Goal: Task Accomplishment & Management: Manage account settings

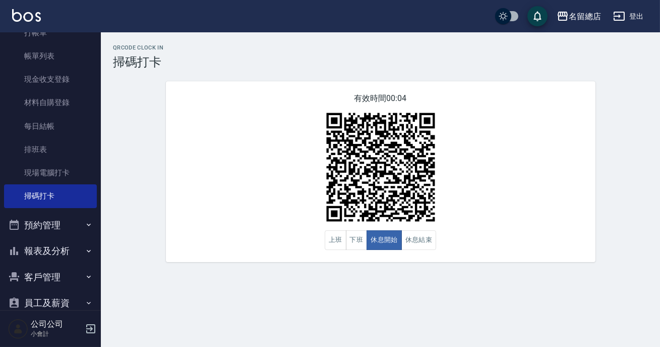
scroll to position [89, 0]
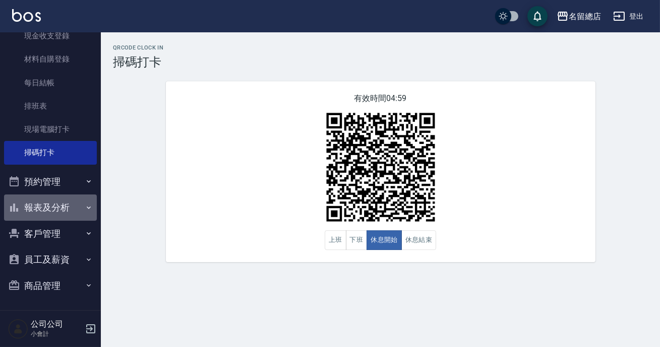
click at [78, 202] on button "報表及分析" at bounding box center [50, 207] width 93 height 26
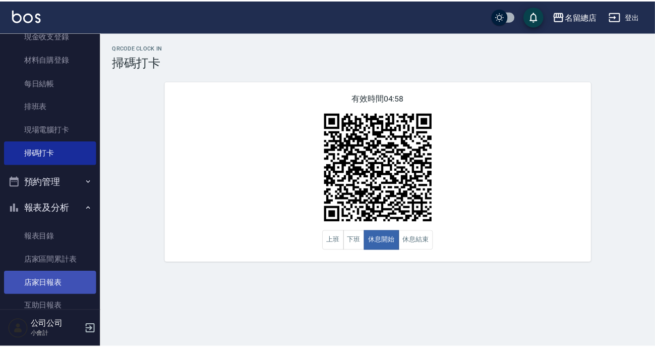
scroll to position [135, 0]
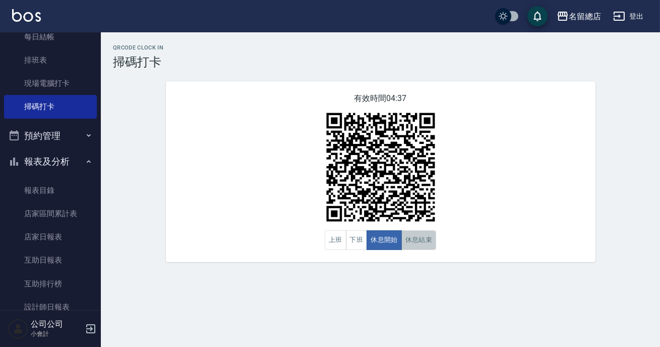
click at [414, 243] on button "休息結束" at bounding box center [419, 240] width 35 height 20
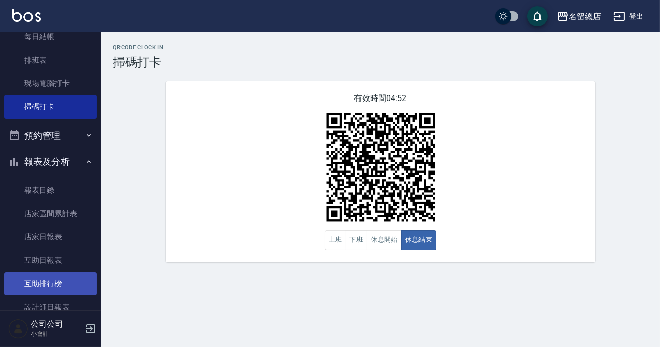
click at [83, 278] on link "互助排行榜" at bounding box center [50, 283] width 93 height 23
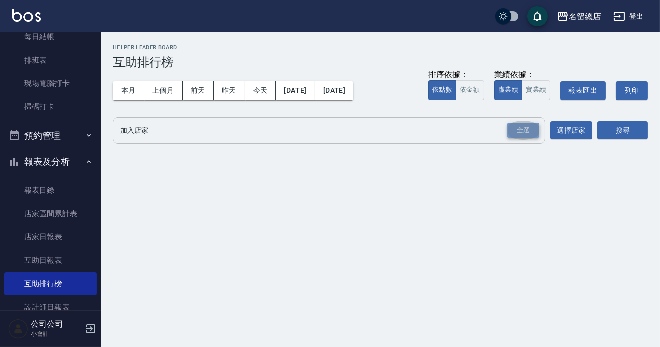
click at [526, 127] on div "全選" at bounding box center [524, 131] width 32 height 16
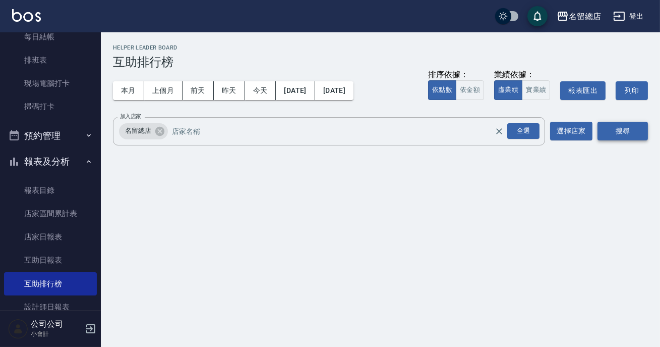
click at [631, 124] on button "搜尋" at bounding box center [623, 131] width 50 height 19
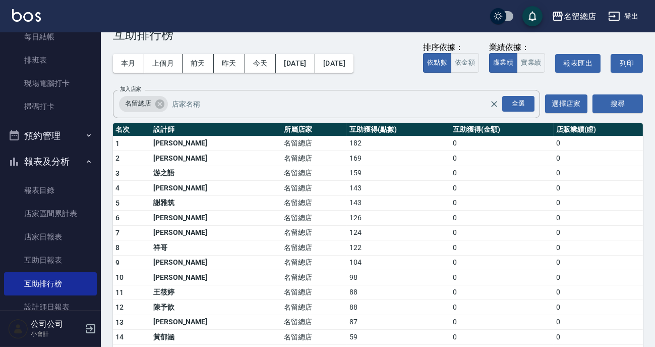
scroll to position [257, 0]
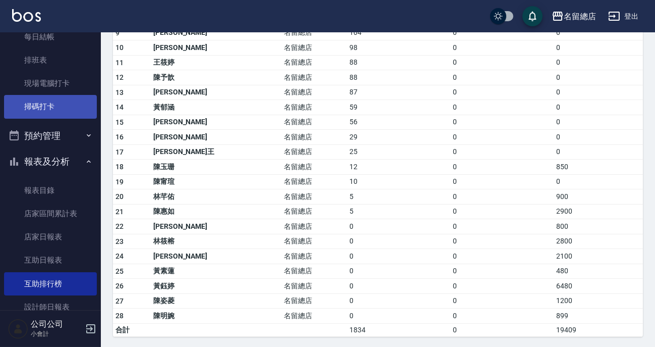
click at [71, 112] on link "掃碼打卡" at bounding box center [50, 106] width 93 height 23
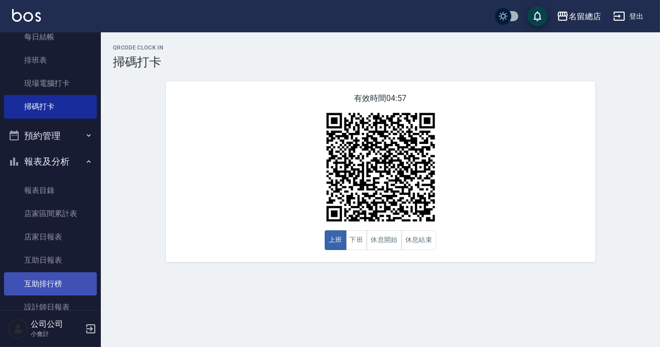
click at [58, 289] on link "互助排行榜" at bounding box center [50, 283] width 93 height 23
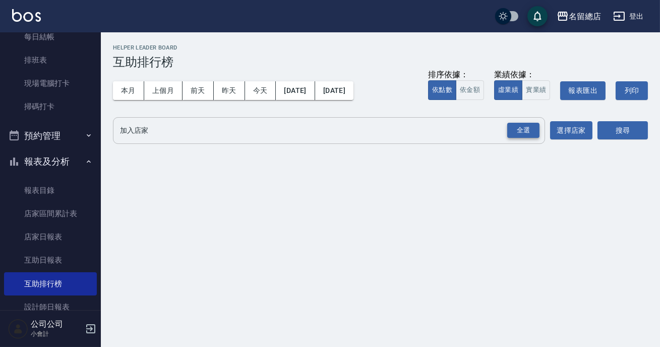
click at [521, 129] on div "全選" at bounding box center [524, 131] width 32 height 16
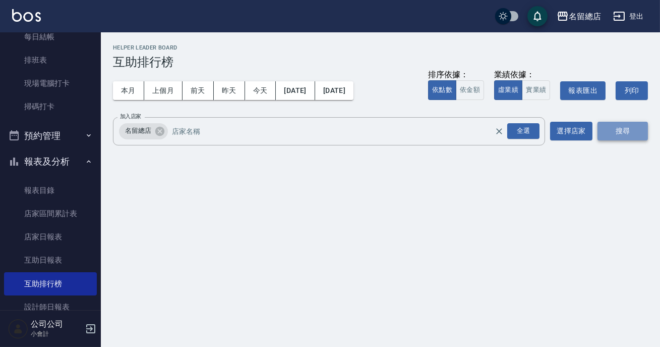
click at [612, 123] on button "搜尋" at bounding box center [623, 131] width 50 height 19
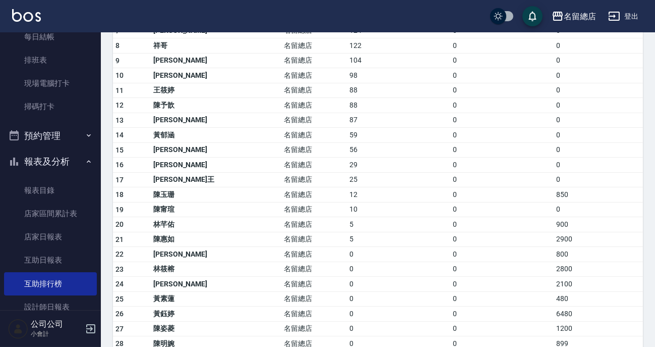
scroll to position [257, 0]
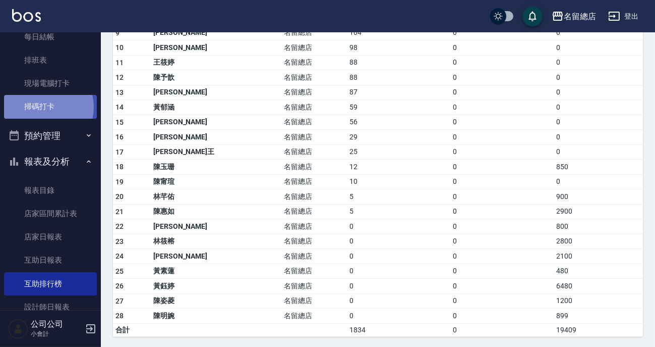
click at [42, 107] on link "掃碼打卡" at bounding box center [50, 106] width 93 height 23
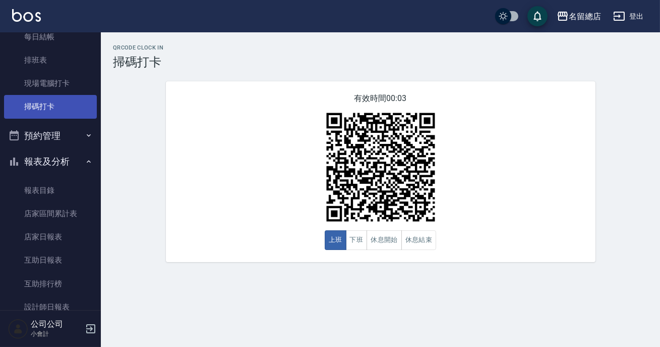
drag, startPoint x: 42, startPoint y: 107, endPoint x: 45, endPoint y: 102, distance: 5.2
click at [42, 106] on link "掃碼打卡" at bounding box center [50, 106] width 93 height 23
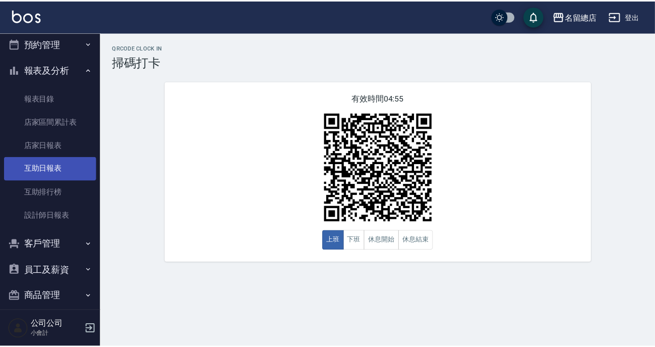
scroll to position [237, 0]
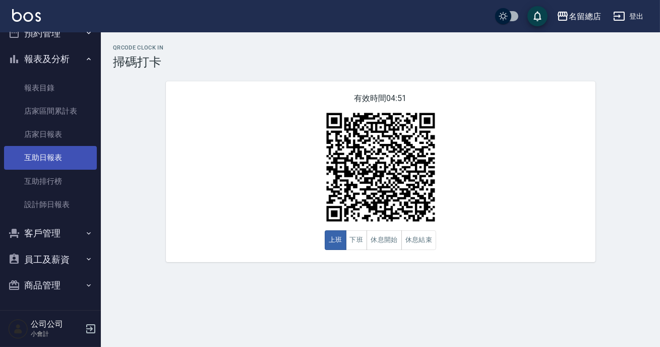
click at [71, 152] on link "互助日報表" at bounding box center [50, 157] width 93 height 23
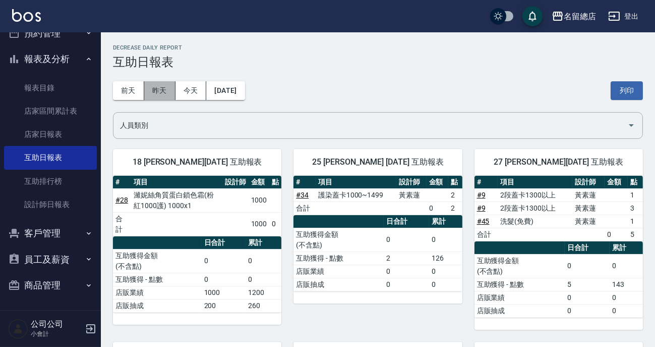
click at [162, 98] on button "昨天" at bounding box center [159, 90] width 31 height 19
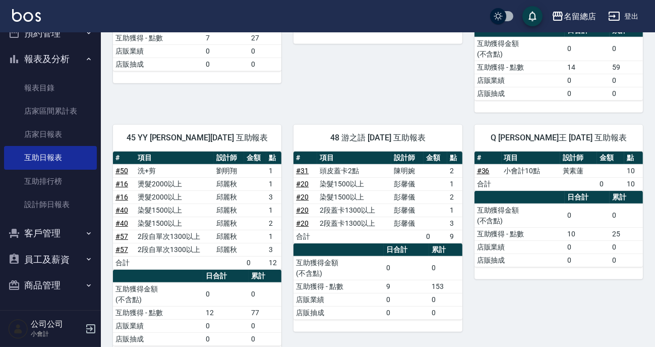
scroll to position [935, 0]
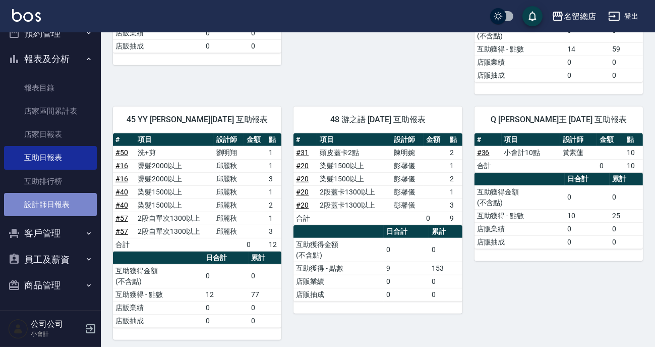
click at [64, 202] on link "設計師日報表" at bounding box center [50, 204] width 93 height 23
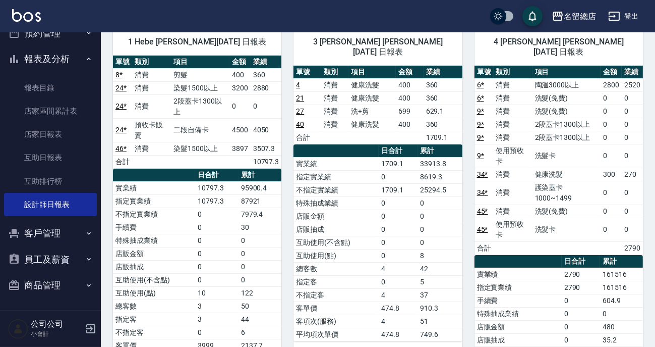
scroll to position [129, 0]
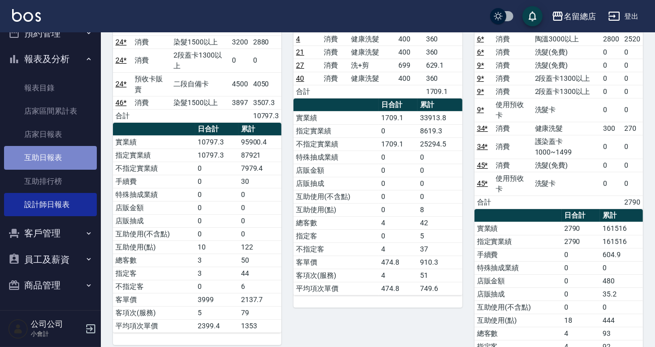
click at [65, 156] on link "互助日報表" at bounding box center [50, 157] width 93 height 23
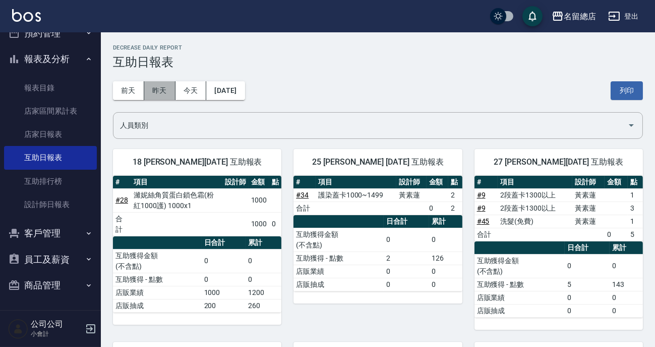
click at [152, 81] on button "昨天" at bounding box center [159, 90] width 31 height 19
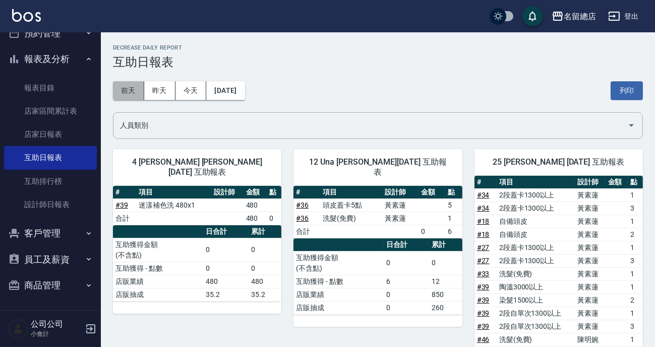
click at [131, 86] on button "前天" at bounding box center [128, 90] width 31 height 19
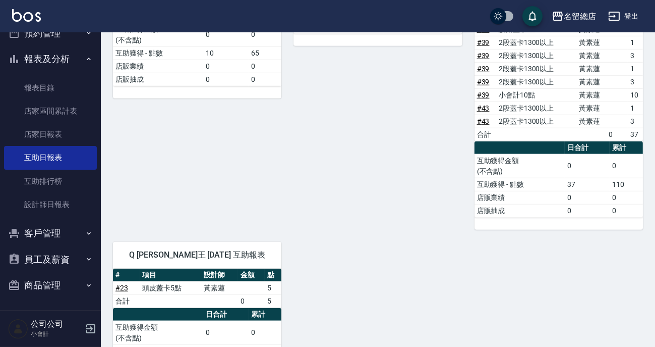
scroll to position [1555, 0]
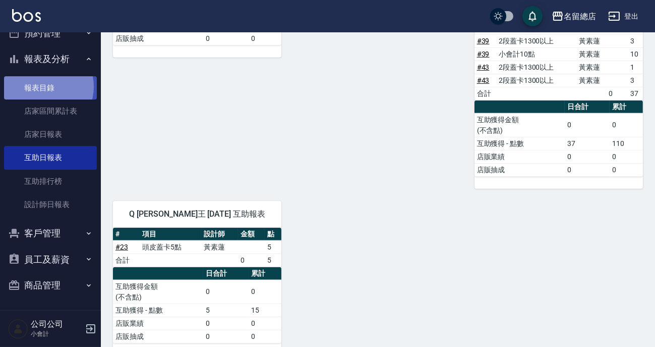
click at [42, 86] on link "報表目錄" at bounding box center [50, 87] width 93 height 23
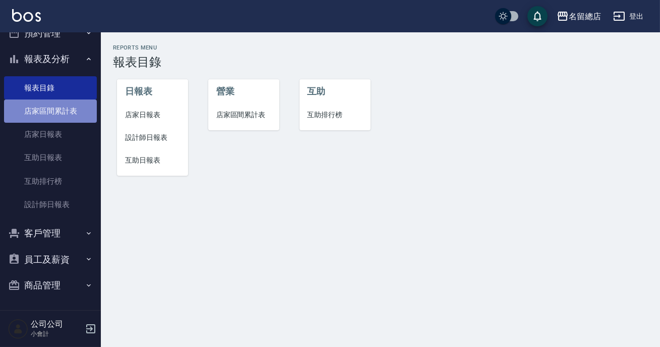
click at [69, 114] on link "店家區間累計表" at bounding box center [50, 110] width 93 height 23
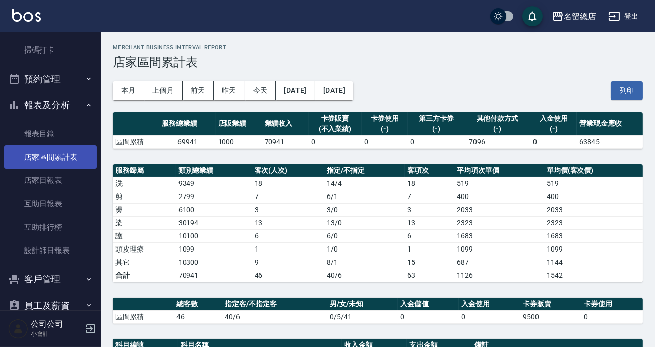
scroll to position [145, 0]
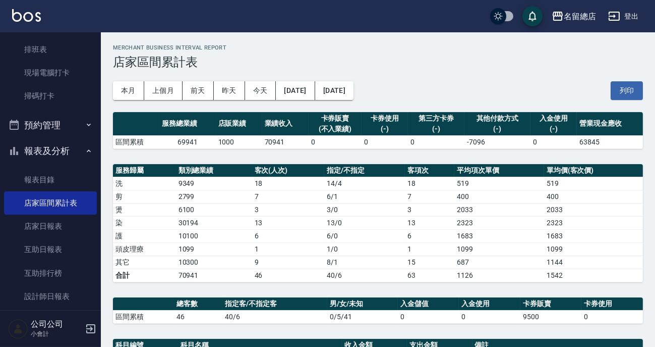
click at [58, 144] on button "報表及分析" at bounding box center [50, 151] width 93 height 26
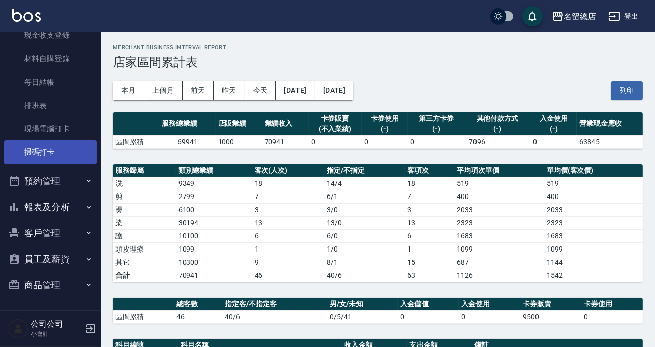
scroll to position [89, 0]
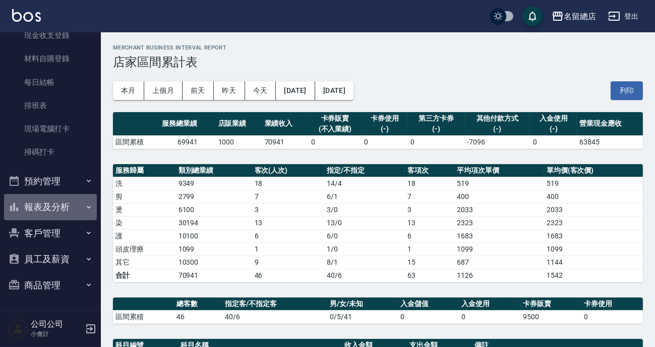
click at [64, 211] on button "報表及分析" at bounding box center [50, 207] width 93 height 26
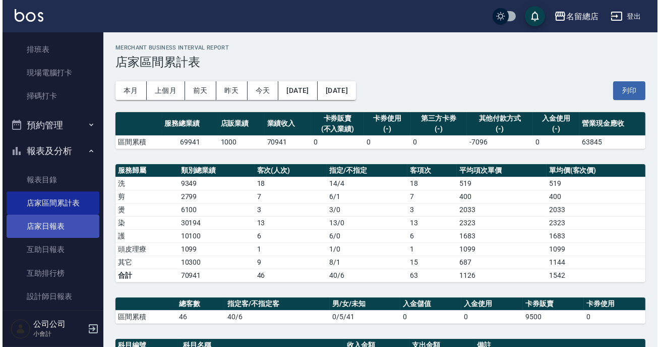
scroll to position [191, 0]
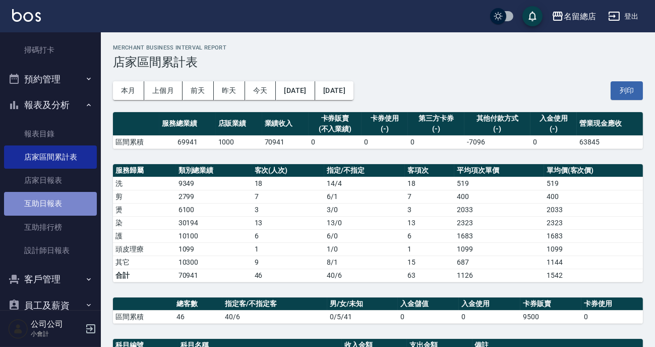
click at [69, 200] on link "互助日報表" at bounding box center [50, 203] width 93 height 23
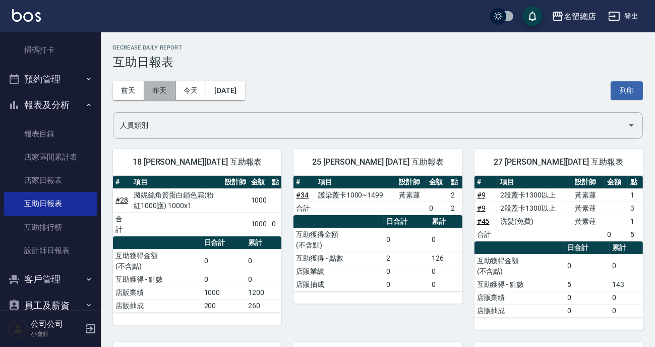
click at [150, 88] on button "昨天" at bounding box center [159, 90] width 31 height 19
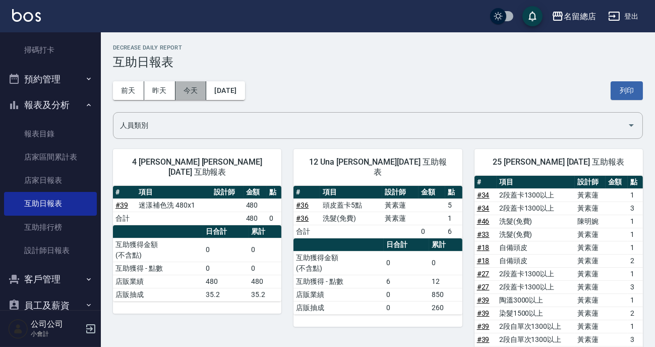
click at [196, 90] on button "今天" at bounding box center [191, 90] width 31 height 19
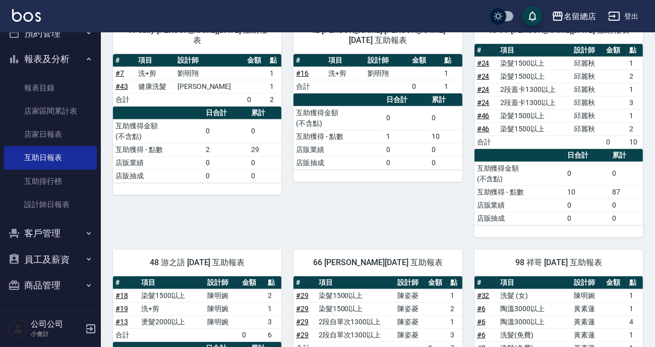
scroll to position [774, 0]
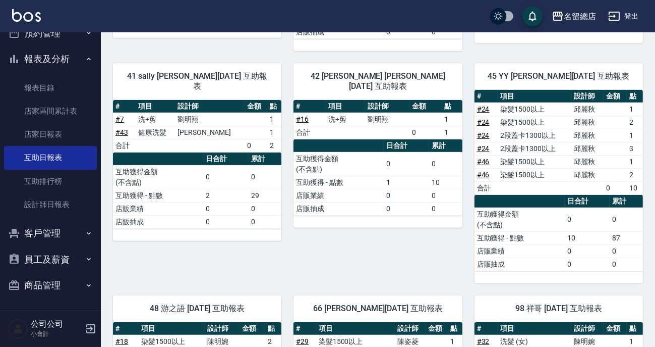
drag, startPoint x: 505, startPoint y: 147, endPoint x: 478, endPoint y: 171, distance: 35.7
click at [499, 158] on td "染髮1500以上" at bounding box center [535, 161] width 74 height 13
click at [52, 197] on link "設計師日報表" at bounding box center [50, 204] width 93 height 23
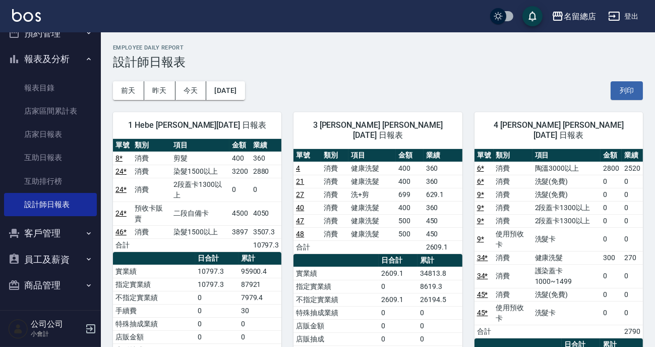
scroll to position [145, 0]
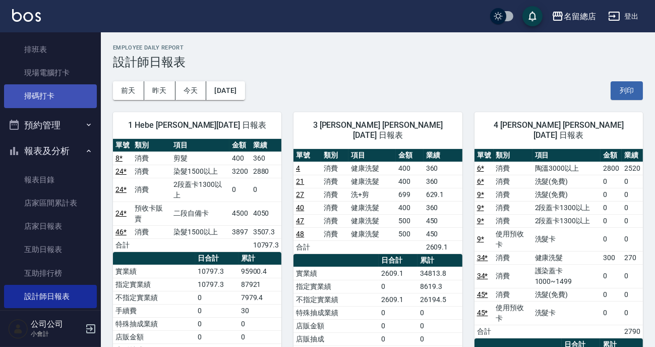
click at [67, 98] on link "掃碼打卡" at bounding box center [50, 95] width 93 height 23
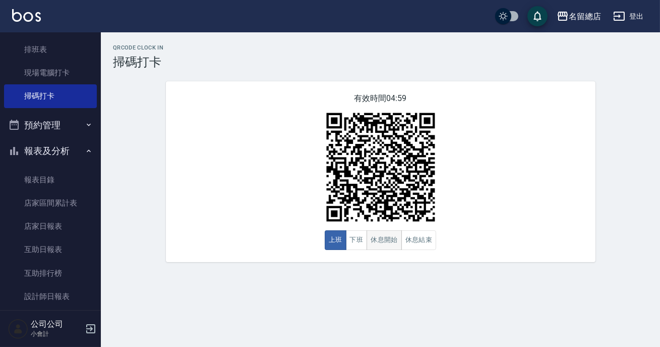
click at [391, 242] on button "休息開始" at bounding box center [384, 240] width 35 height 20
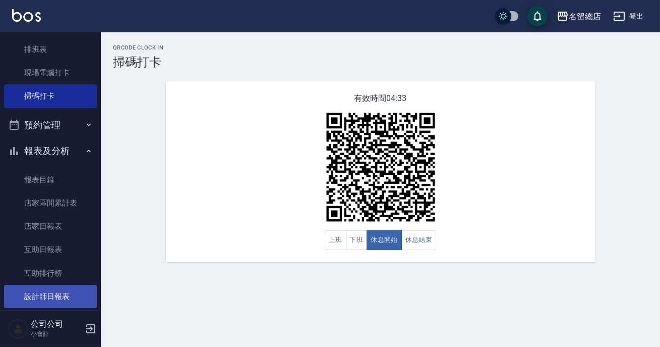
click at [63, 291] on link "設計師日報表" at bounding box center [50, 296] width 93 height 23
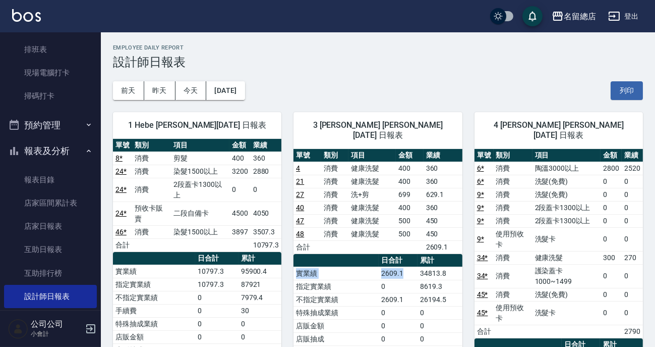
drag, startPoint x: 414, startPoint y: 259, endPoint x: 445, endPoint y: 256, distance: 30.9
click at [445, 266] on tr "實業績 2609.1 34813.8" at bounding box center [378, 272] width 169 height 13
click at [469, 97] on div "[DATE] [DATE] [DATE] [DATE] 列印" at bounding box center [378, 90] width 530 height 43
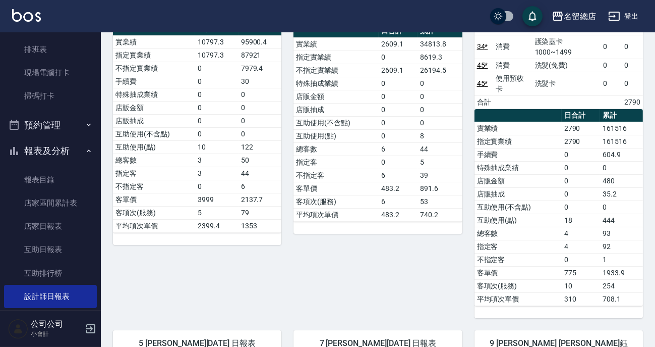
scroll to position [413, 0]
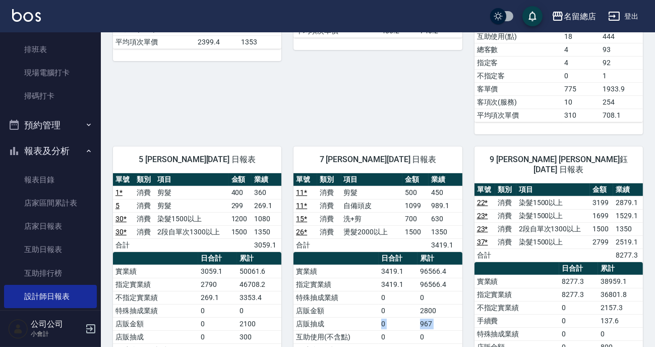
drag, startPoint x: 327, startPoint y: 284, endPoint x: 293, endPoint y: 294, distance: 35.6
click at [294, 294] on tbody "實業績 3419.1 96566.4 指定實業績 3419.1 96566.4 特殊抽成業績 0 0 店販金額 0 2800 店販抽成 0 967 互助使用(…" at bounding box center [378, 342] width 169 height 157
drag, startPoint x: 330, startPoint y: 298, endPoint x: 376, endPoint y: 300, distance: 46.5
click at [376, 300] on tbody "實業績 3419.1 96566.4 指定實業績 3419.1 96566.4 特殊抽成業績 0 0 店販金額 0 2800 店販抽成 0 967 互助使用(…" at bounding box center [378, 342] width 169 height 157
click at [376, 343] on td "互助使用(點)" at bounding box center [336, 349] width 85 height 13
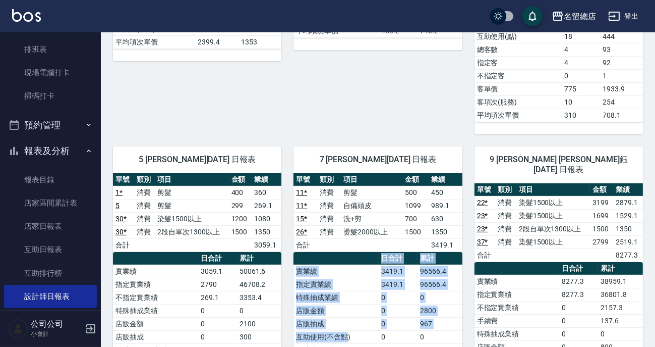
drag, startPoint x: 287, startPoint y: 293, endPoint x: 353, endPoint y: 292, distance: 66.6
click at [348, 293] on div "7 Mick [PERSON_NAME][DATE] 日報表 單號 類別 項目 金額 業績 11 * 消費 剪髮 500 450 11 * 消費 自備頭皮 1…" at bounding box center [372, 309] width 181 height 350
click at [353, 330] on td "互助使用(不含點)" at bounding box center [336, 336] width 85 height 13
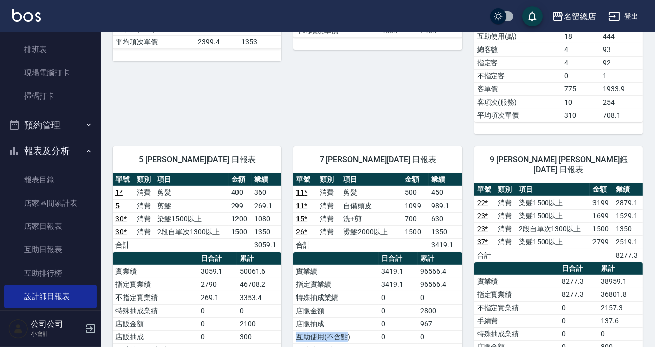
drag, startPoint x: 295, startPoint y: 293, endPoint x: 347, endPoint y: 296, distance: 52.1
click at [347, 330] on td "互助使用(不含點)" at bounding box center [336, 336] width 85 height 13
click at [355, 330] on td "互助使用(不含點)" at bounding box center [336, 336] width 85 height 13
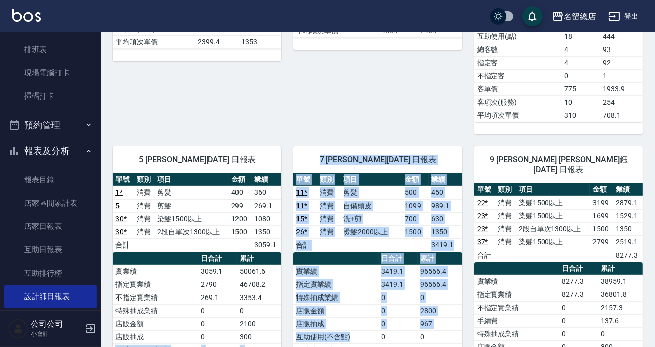
drag, startPoint x: 355, startPoint y: 291, endPoint x: 273, endPoint y: 296, distance: 81.4
click at [286, 292] on div "7 Mick [PERSON_NAME][DATE] 日報表 單號 類別 項目 金額 業績 11 * 消費 剪髮 500 450 11 * 消費 自備頭皮 1…" at bounding box center [372, 309] width 181 height 350
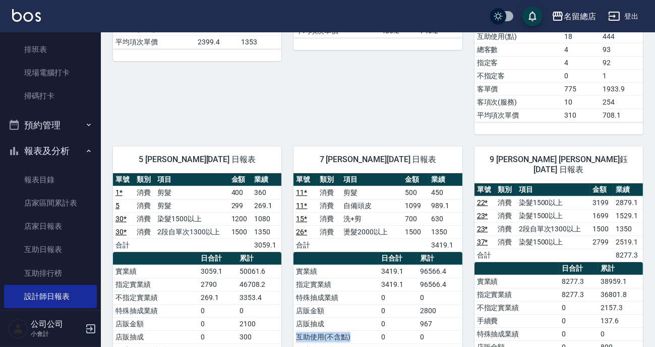
drag, startPoint x: 296, startPoint y: 290, endPoint x: 356, endPoint y: 288, distance: 59.6
click at [356, 330] on td "互助使用(不含點)" at bounding box center [336, 336] width 85 height 13
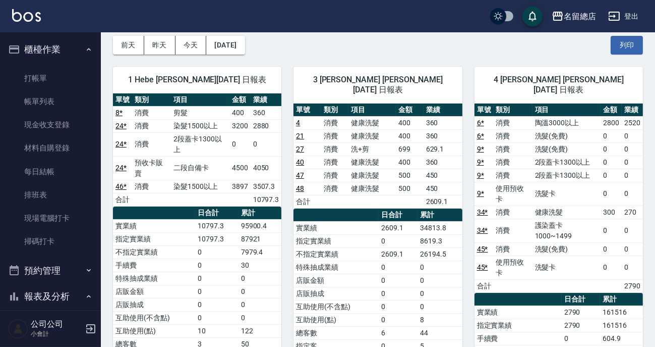
scroll to position [0, 0]
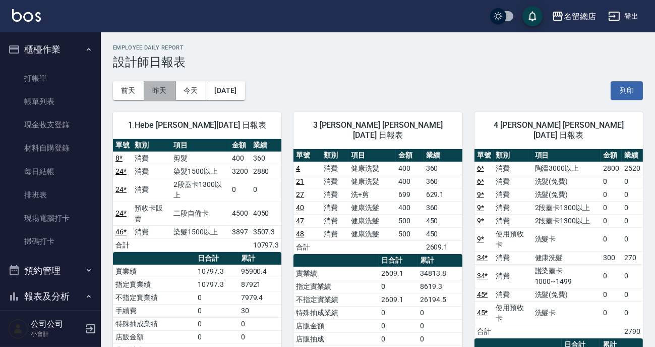
click at [169, 89] on button "昨天" at bounding box center [159, 90] width 31 height 19
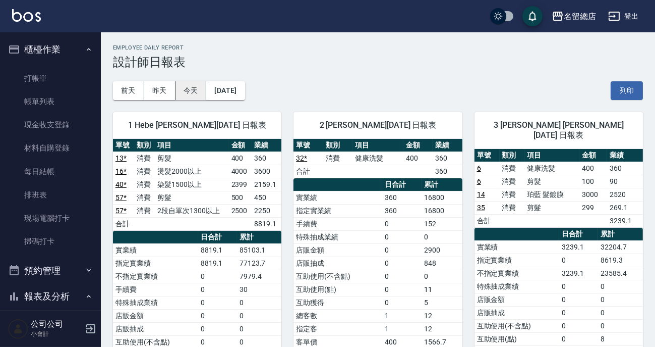
click at [200, 95] on button "今天" at bounding box center [191, 90] width 31 height 19
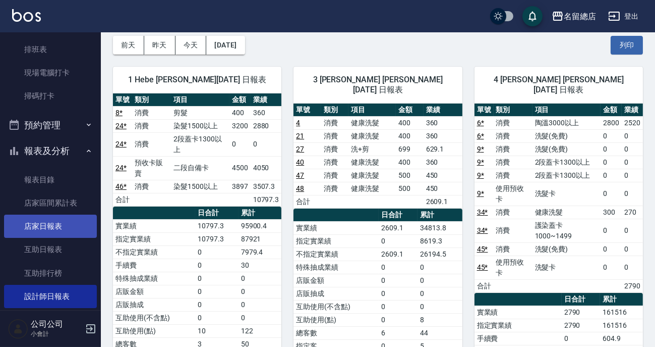
scroll to position [99, 0]
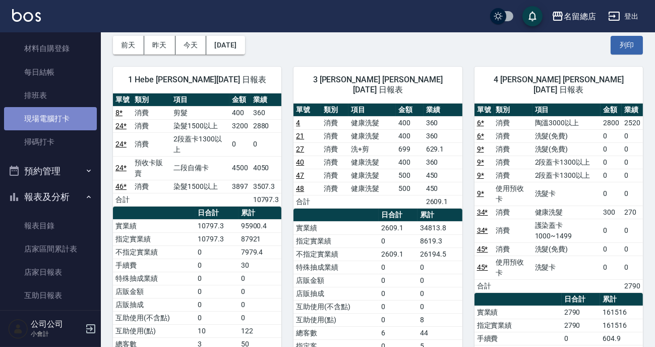
click at [60, 121] on link "現場電腦打卡" at bounding box center [50, 118] width 93 height 23
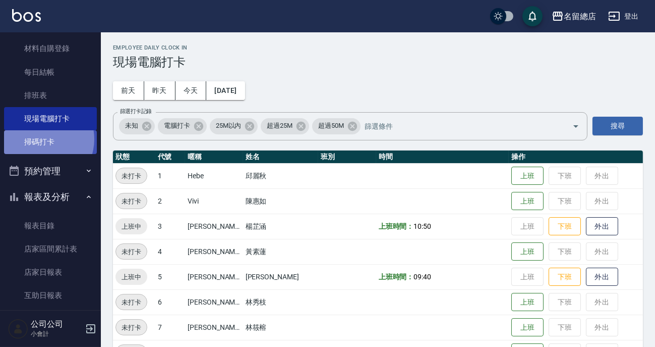
click at [42, 139] on link "掃碼打卡" at bounding box center [50, 141] width 93 height 23
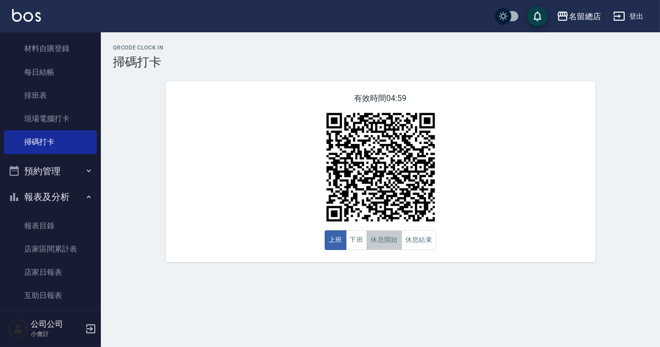
click at [388, 234] on button "休息開始" at bounding box center [384, 240] width 35 height 20
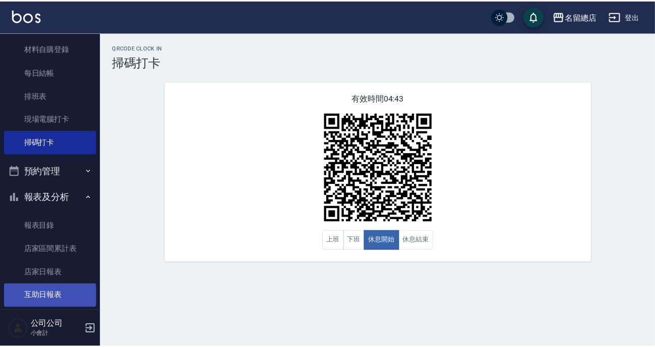
scroll to position [191, 0]
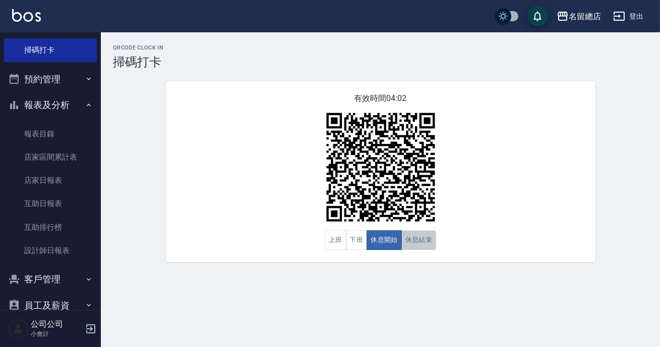
click at [402, 236] on button "休息結束" at bounding box center [419, 240] width 35 height 20
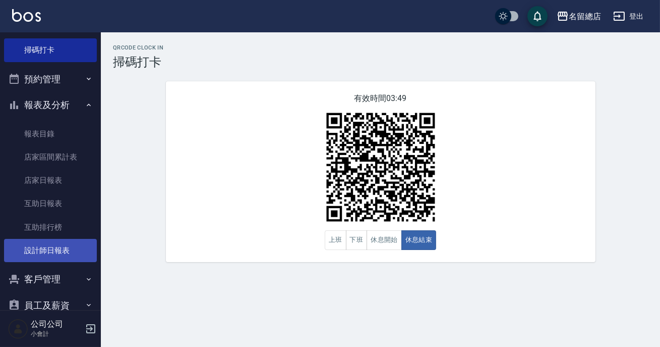
click at [38, 242] on link "設計師日報表" at bounding box center [50, 250] width 93 height 23
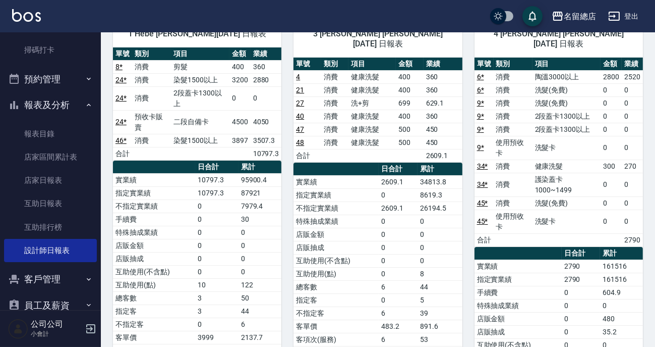
scroll to position [137, 0]
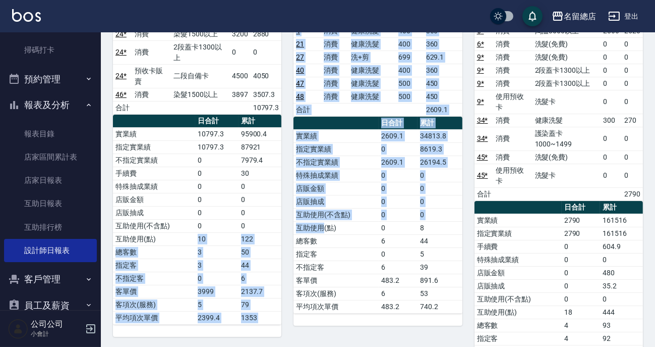
drag, startPoint x: 191, startPoint y: 216, endPoint x: 322, endPoint y: 212, distance: 131.8
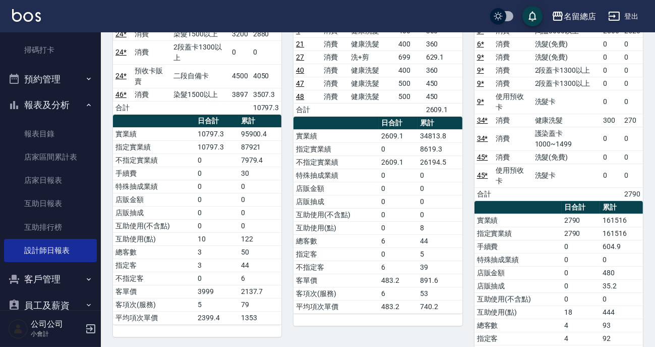
click at [319, 247] on td "指定客" at bounding box center [336, 253] width 85 height 13
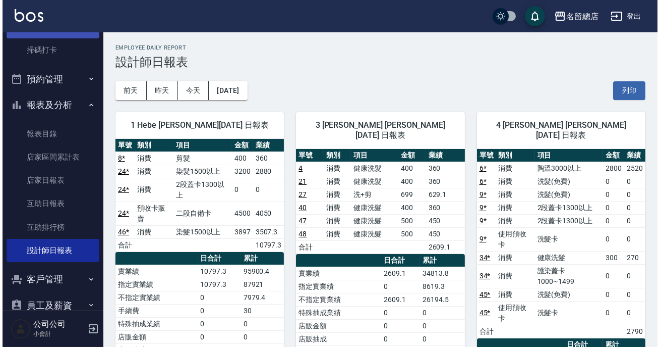
scroll to position [53, 0]
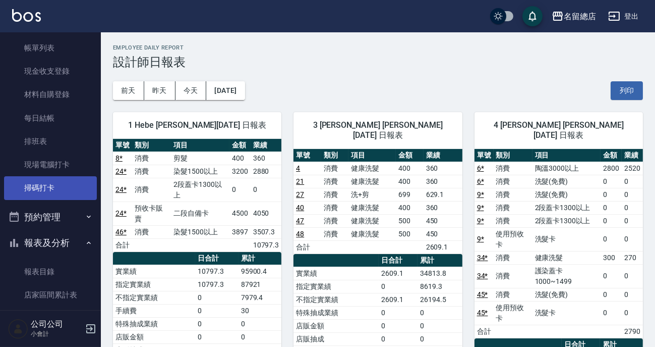
click at [59, 184] on link "掃碼打卡" at bounding box center [50, 187] width 93 height 23
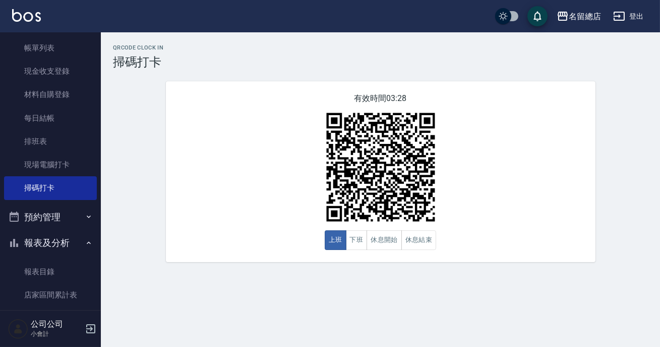
click at [38, 238] on button "報表及分析" at bounding box center [50, 243] width 93 height 26
click at [37, 235] on button "報表及分析" at bounding box center [50, 243] width 93 height 26
click at [379, 239] on button "休息開始" at bounding box center [384, 240] width 35 height 20
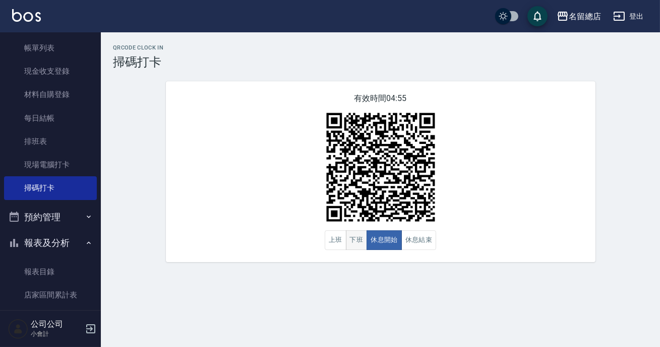
click at [362, 249] on button "下班" at bounding box center [357, 240] width 22 height 20
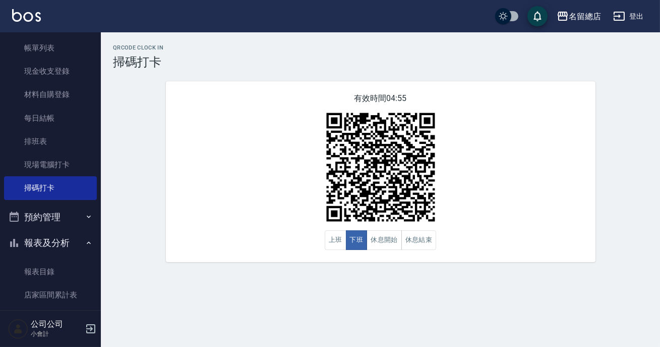
click at [361, 251] on div "有效時間 04:55 上班 下班 休息開始 休息結束" at bounding box center [381, 171] width 430 height 181
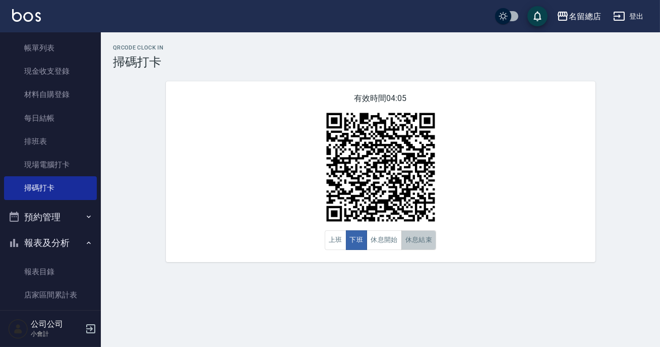
click at [419, 249] on button "休息結束" at bounding box center [419, 240] width 35 height 20
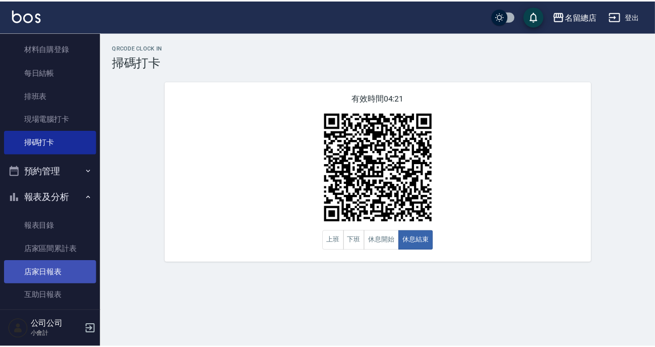
scroll to position [191, 0]
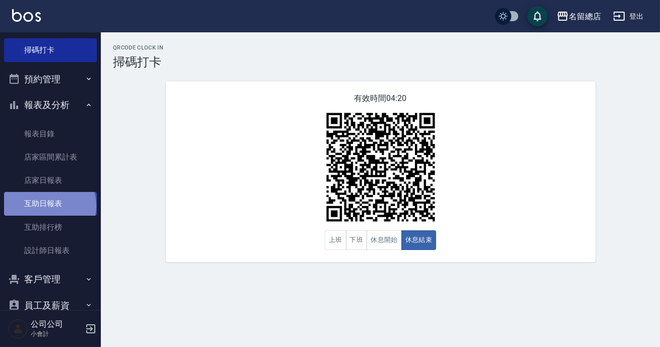
click at [49, 205] on link "互助日報表" at bounding box center [50, 203] width 93 height 23
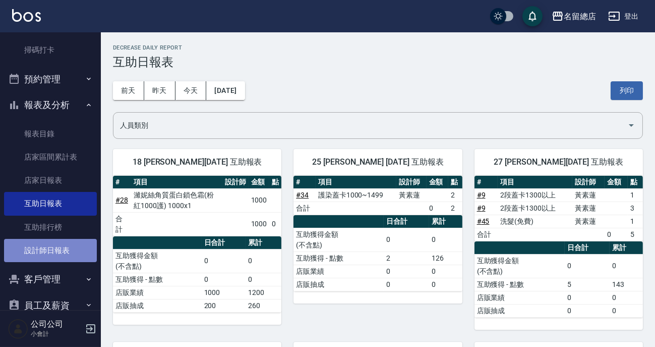
click at [55, 258] on link "設計師日報表" at bounding box center [50, 250] width 93 height 23
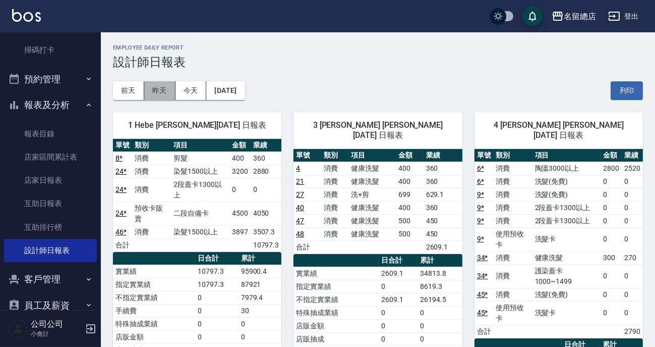
click at [156, 88] on button "昨天" at bounding box center [159, 90] width 31 height 19
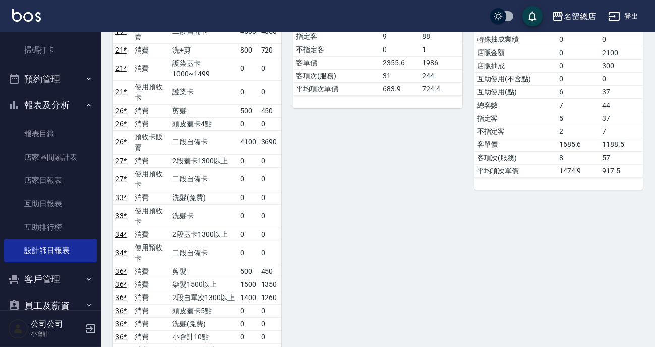
scroll to position [459, 0]
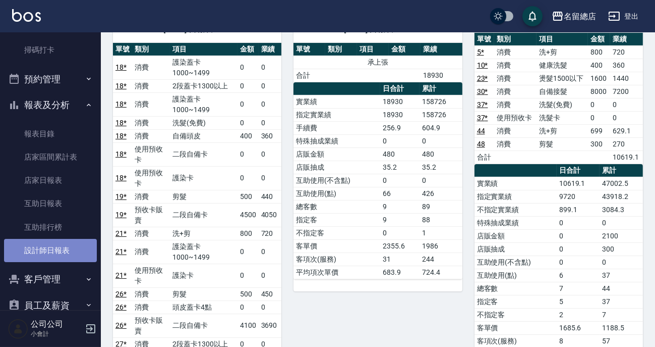
click at [52, 240] on link "設計師日報表" at bounding box center [50, 250] width 93 height 23
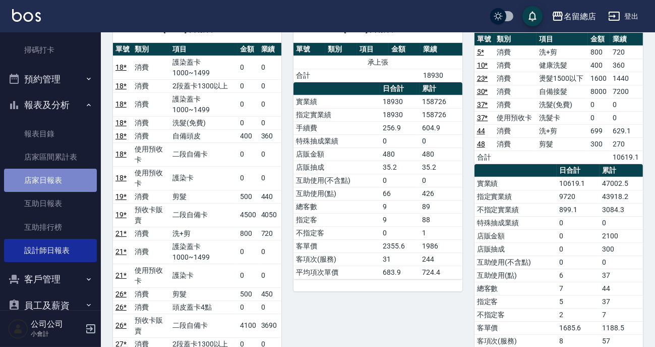
click at [65, 182] on link "店家日報表" at bounding box center [50, 180] width 93 height 23
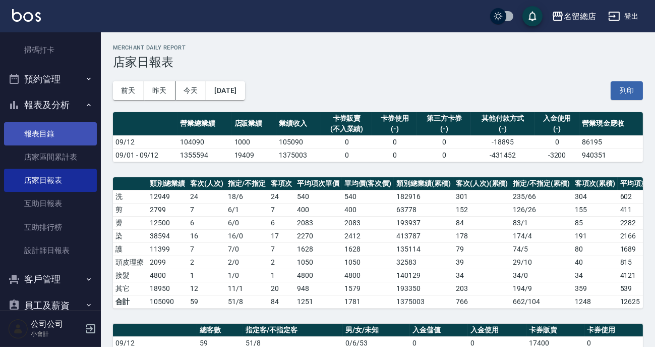
click at [56, 130] on link "報表目錄" at bounding box center [50, 133] width 93 height 23
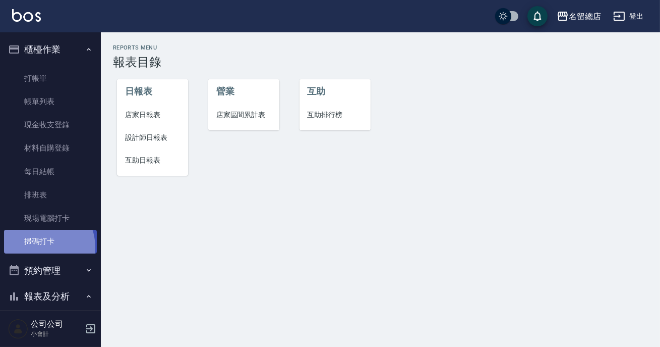
click at [39, 247] on link "掃碼打卡" at bounding box center [50, 241] width 93 height 23
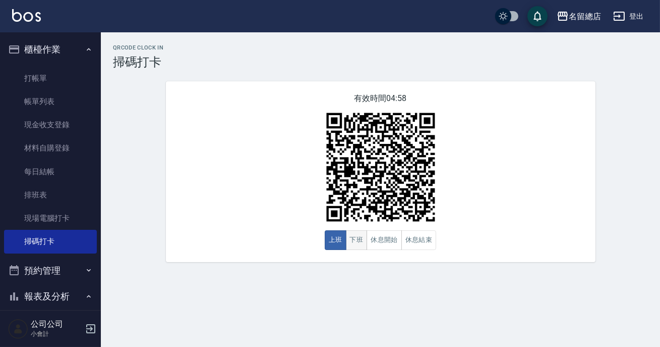
click at [356, 240] on button "下班" at bounding box center [357, 240] width 22 height 20
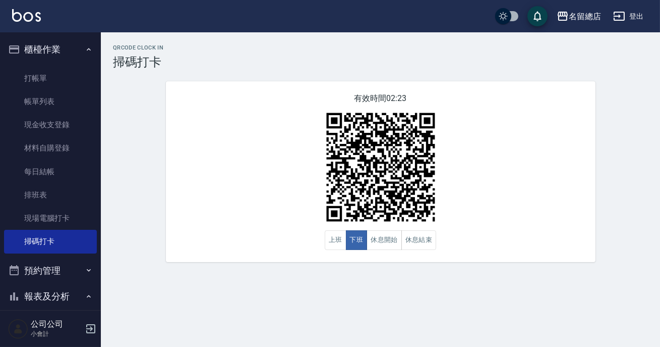
drag, startPoint x: 657, startPoint y: 191, endPoint x: 660, endPoint y: 160, distance: 31.4
click at [657, 191] on div "QRcode Clock In 掃碼打卡 有效時間 02:23 上班 下班 休息開始 休息結束" at bounding box center [381, 152] width 560 height 217
click at [660, 121] on div "QRcode Clock In 掃碼打卡 有效時間 02:22 上班 下班 休息開始 休息結束" at bounding box center [381, 152] width 560 height 217
click at [630, 113] on div "QRcode Clock In 掃碼打卡 有效時間 02:22 上班 下班 休息開始 休息結束" at bounding box center [381, 152] width 560 height 217
click at [416, 242] on button "休息結束" at bounding box center [419, 240] width 35 height 20
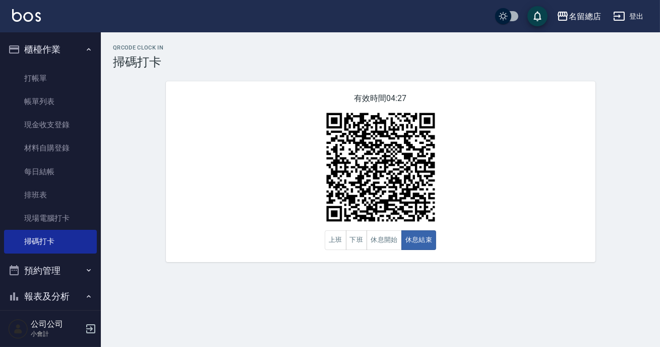
click at [416, 222] on img at bounding box center [381, 167] width 126 height 126
click at [399, 247] on button "休息開始" at bounding box center [384, 240] width 35 height 20
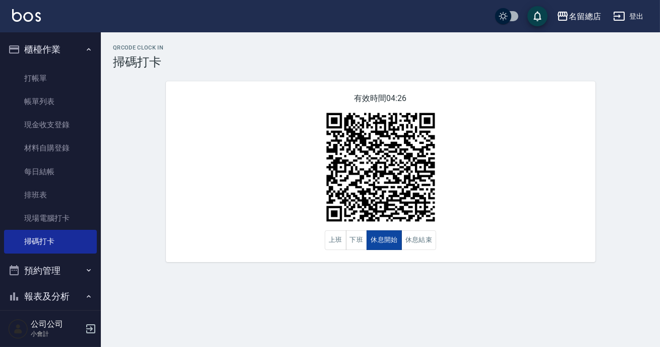
click at [395, 244] on button "休息開始" at bounding box center [384, 240] width 35 height 20
click at [564, 233] on div "有效時間 04:25 上班 下班 休息開始 休息結束" at bounding box center [381, 171] width 430 height 181
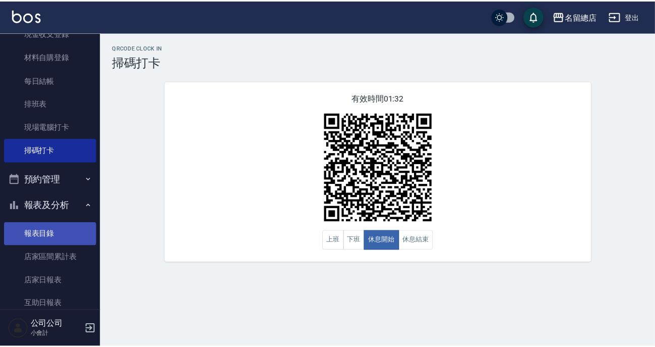
scroll to position [137, 0]
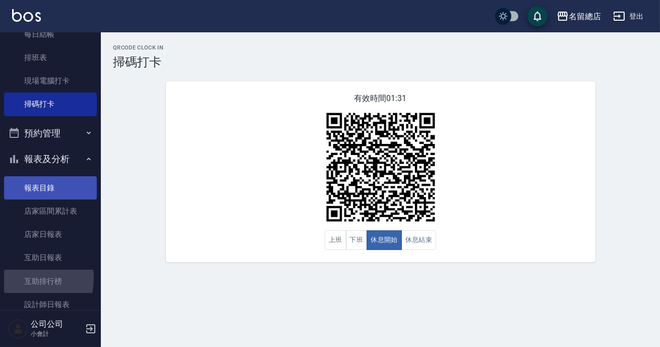
click at [26, 278] on link "互助排行榜" at bounding box center [50, 280] width 93 height 23
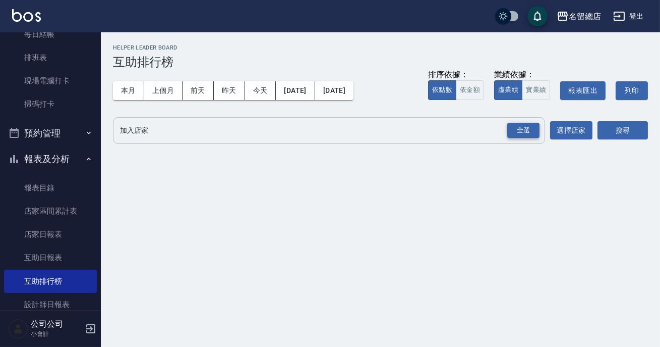
click at [515, 127] on div "全選" at bounding box center [524, 131] width 32 height 16
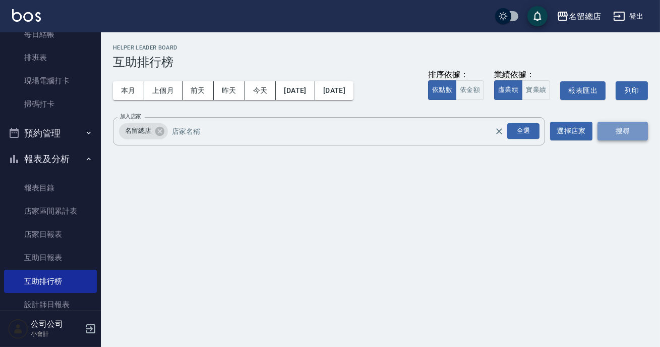
click at [616, 131] on button "搜尋" at bounding box center [623, 131] width 50 height 19
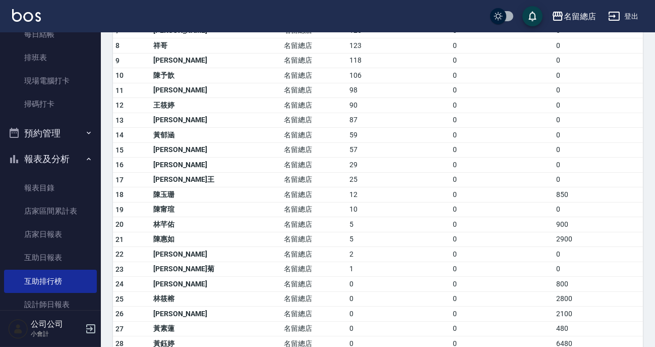
scroll to position [275, 0]
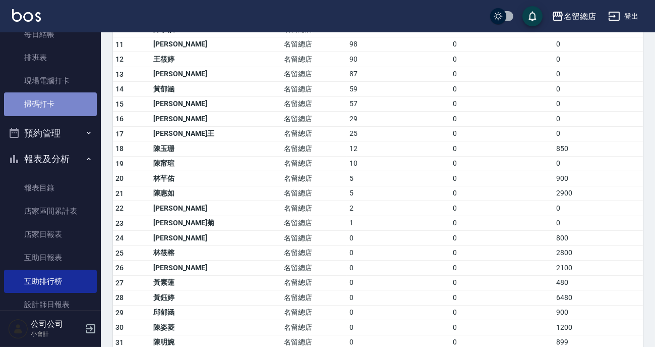
click at [71, 114] on link "掃碼打卡" at bounding box center [50, 103] width 93 height 23
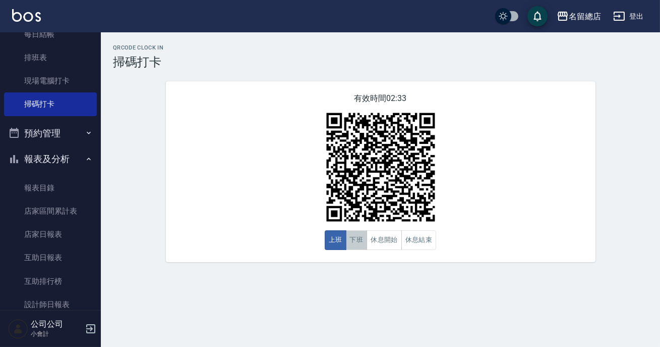
click at [359, 240] on button "下班" at bounding box center [357, 240] width 22 height 20
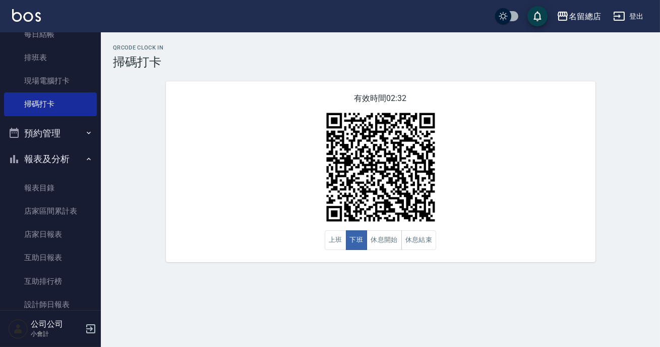
click at [367, 329] on div "QRcode Clock In 掃碼打卡 有效時間 02:32 上班 下班 休息開始 休息結束" at bounding box center [330, 173] width 660 height 347
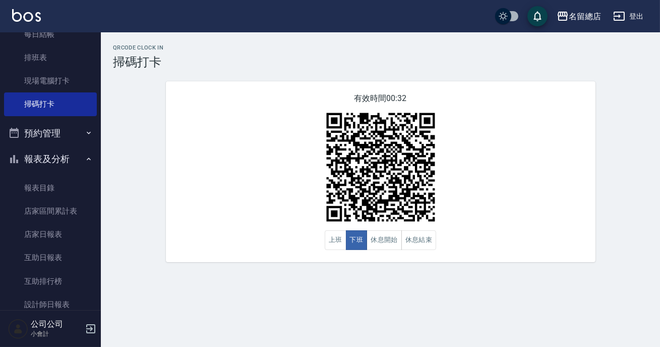
click at [367, 329] on div "QRcode Clock In 掃碼打卡 有效時間 00:32 上班 下班 休息開始 休息結束" at bounding box center [330, 173] width 660 height 347
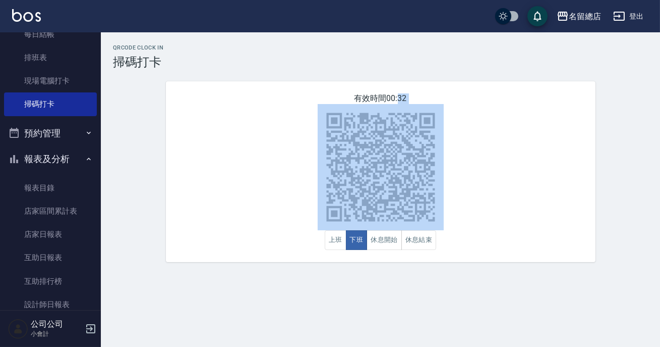
click at [367, 329] on div "QRcode Clock In 掃碼打卡 有效時間 00:32 上班 下班 休息開始 休息結束" at bounding box center [330, 173] width 660 height 347
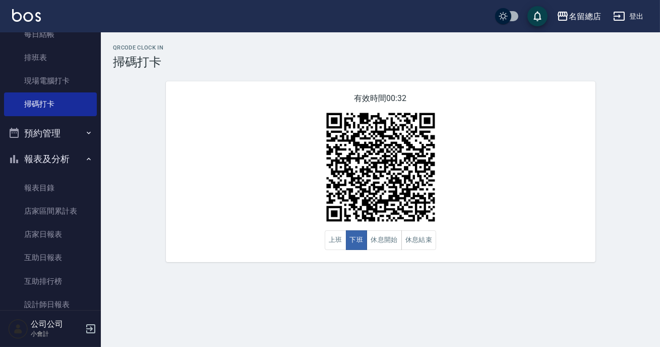
click at [419, 254] on div "有效時間 00:32 上班 下班 休息開始 休息結束" at bounding box center [381, 171] width 430 height 181
click at [421, 237] on button "休息結束" at bounding box center [419, 240] width 35 height 20
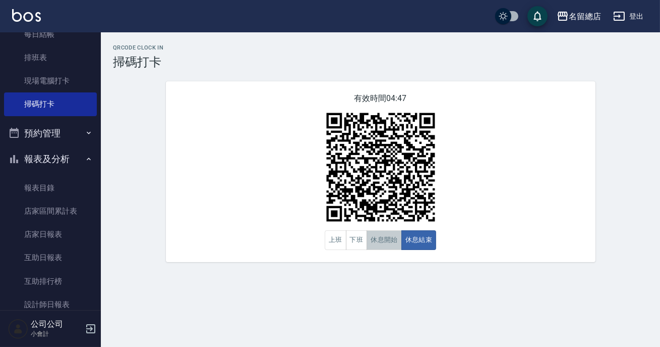
click at [372, 235] on button "休息開始" at bounding box center [384, 240] width 35 height 20
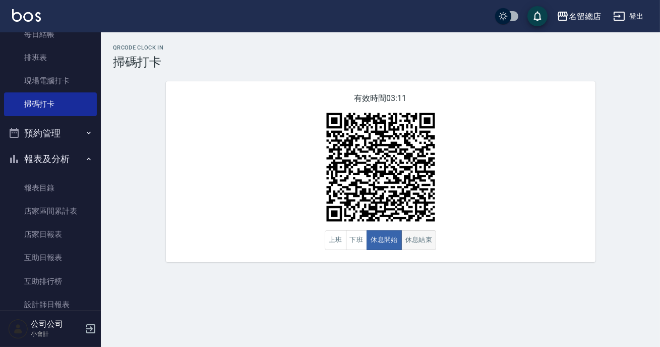
click at [411, 242] on button "休息結束" at bounding box center [419, 240] width 35 height 20
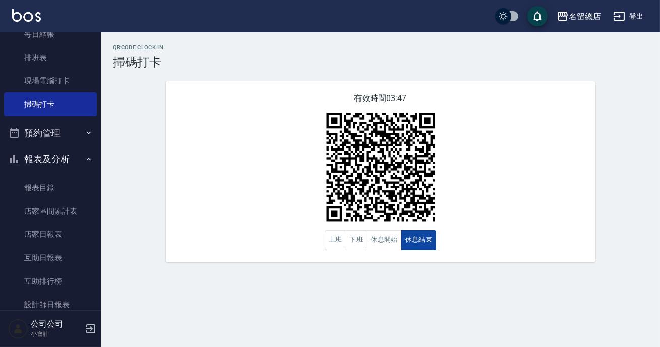
click at [412, 242] on button "休息結束" at bounding box center [419, 240] width 35 height 20
click at [373, 243] on button "休息開始" at bounding box center [384, 240] width 35 height 20
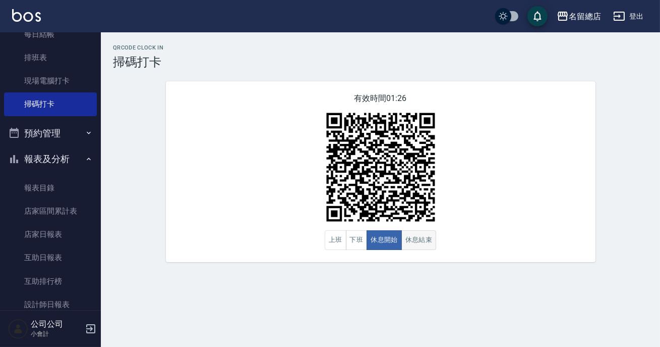
click at [414, 241] on button "休息結束" at bounding box center [419, 240] width 35 height 20
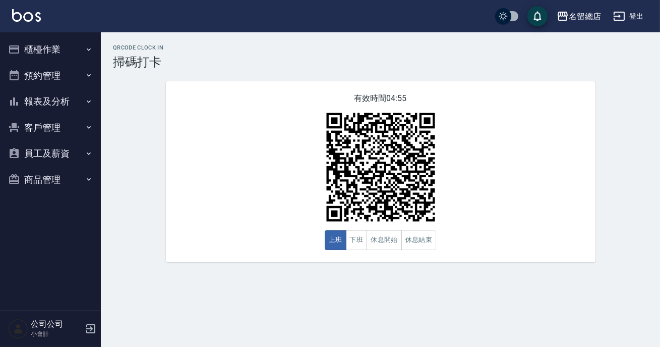
click at [421, 229] on img at bounding box center [381, 167] width 126 height 126
click at [410, 241] on button "休息結束" at bounding box center [419, 240] width 35 height 20
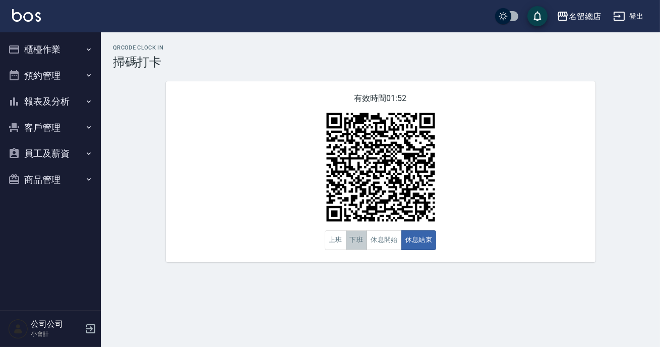
click at [363, 237] on button "下班" at bounding box center [357, 240] width 22 height 20
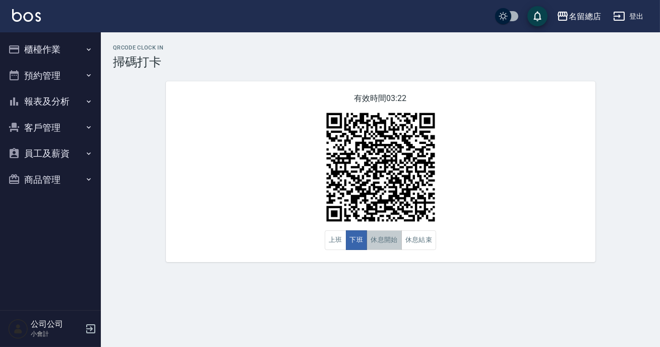
click at [383, 231] on button "休息開始" at bounding box center [384, 240] width 35 height 20
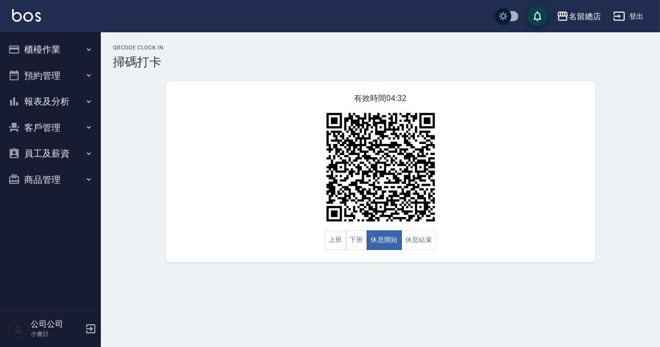
click at [58, 111] on button "報表及分析" at bounding box center [50, 101] width 93 height 26
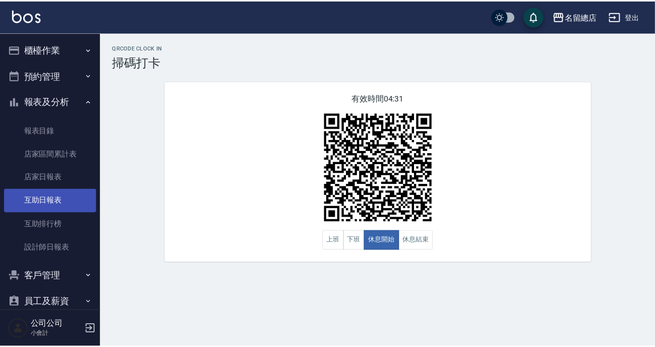
scroll to position [42, 0]
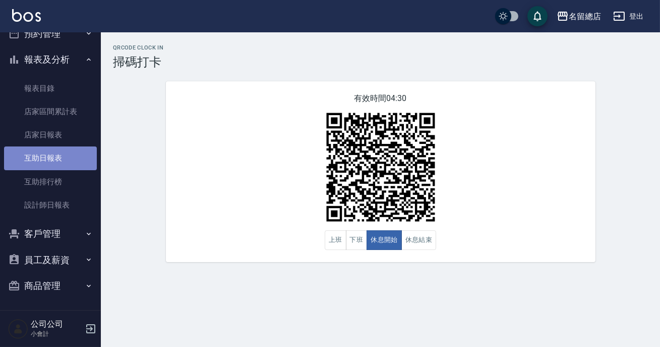
click at [60, 156] on link "互助日報表" at bounding box center [50, 157] width 93 height 23
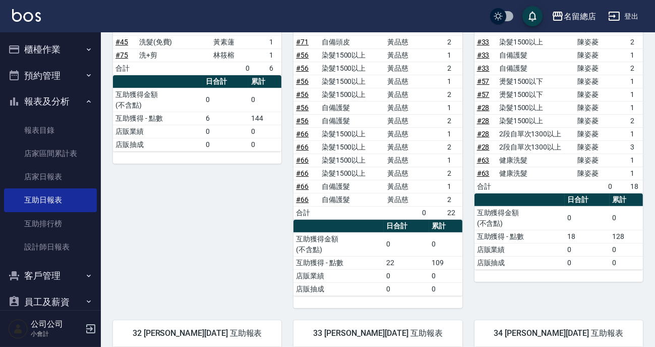
scroll to position [183, 0]
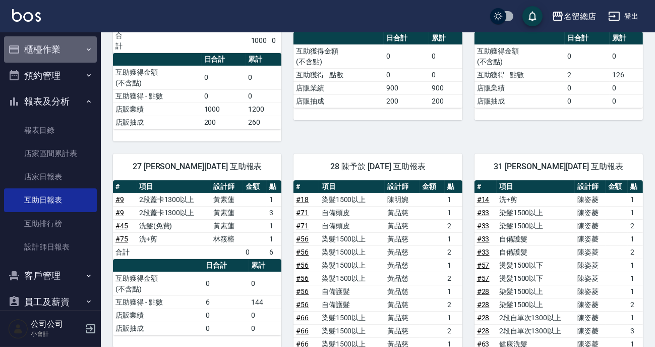
click at [61, 49] on button "櫃檯作業" at bounding box center [50, 49] width 93 height 26
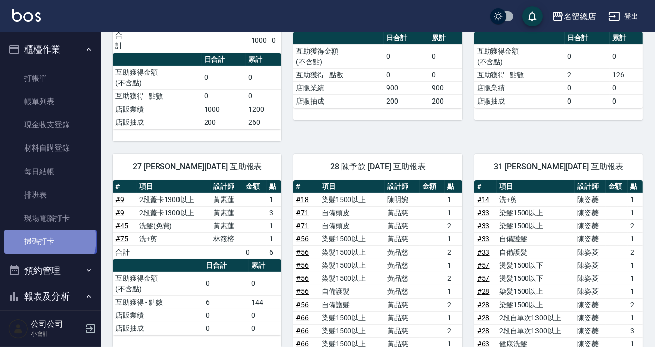
click at [49, 239] on link "掃碼打卡" at bounding box center [50, 241] width 93 height 23
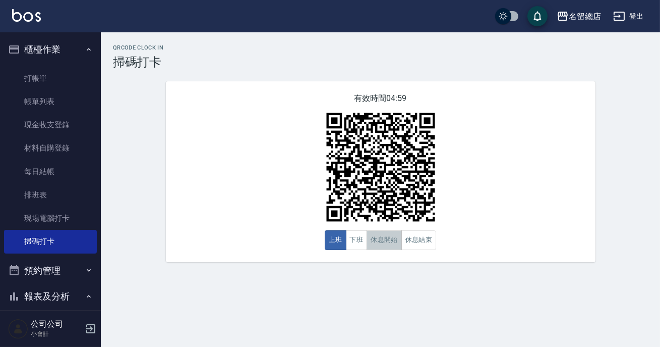
click at [394, 240] on button "休息開始" at bounding box center [384, 240] width 35 height 20
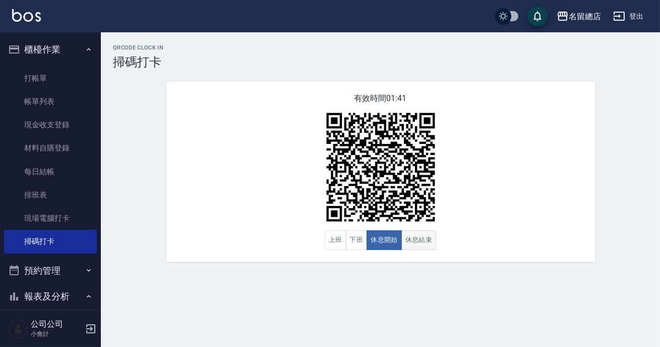
click at [434, 245] on button "休息結束" at bounding box center [419, 240] width 35 height 20
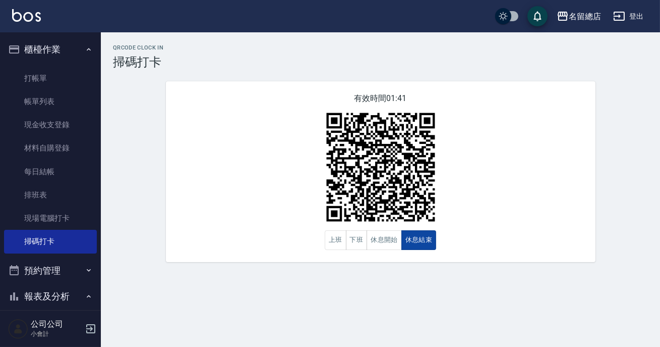
click at [434, 245] on button "休息結束" at bounding box center [419, 240] width 35 height 20
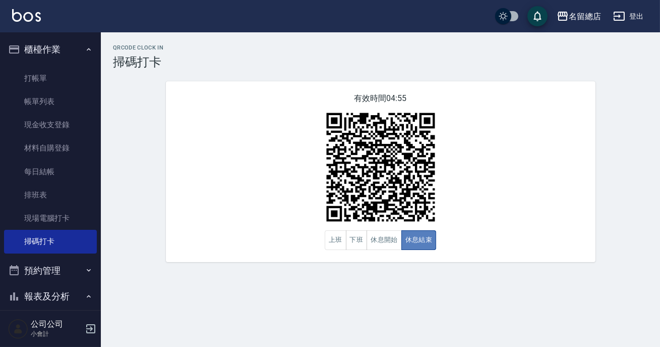
click at [434, 245] on button "休息結束" at bounding box center [419, 240] width 35 height 20
click at [348, 239] on button "下班" at bounding box center [357, 240] width 22 height 20
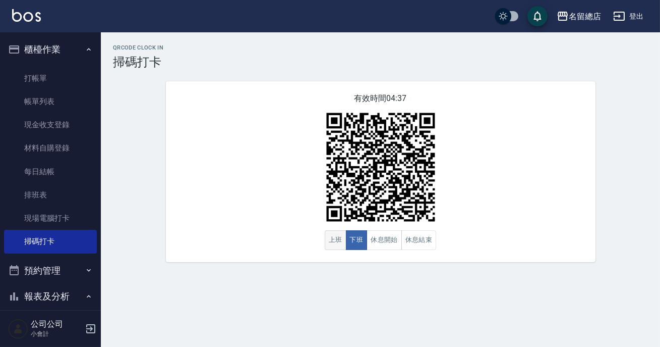
click at [343, 238] on button "上班" at bounding box center [336, 240] width 22 height 20
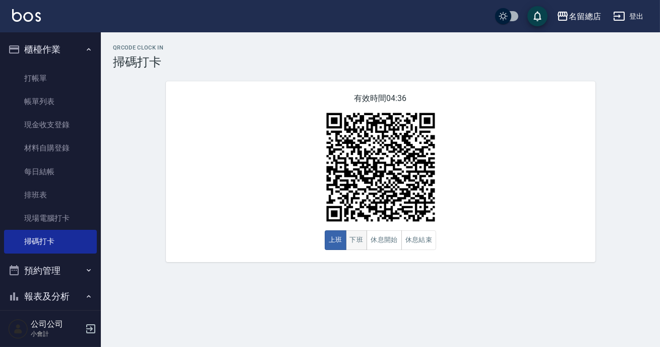
click at [355, 242] on button "下班" at bounding box center [357, 240] width 22 height 20
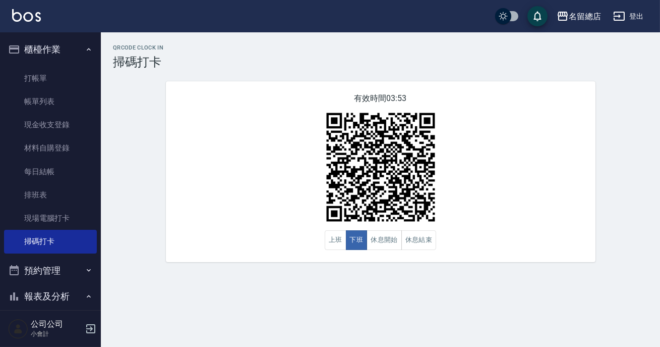
click at [244, 141] on div "有效時間 03:53 上班 下班 休息開始 休息結束" at bounding box center [381, 171] width 430 height 181
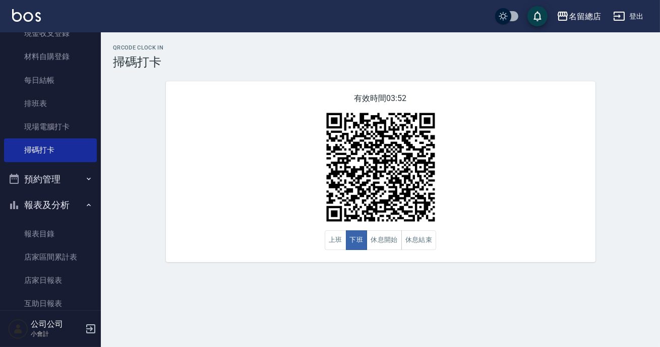
scroll to position [229, 0]
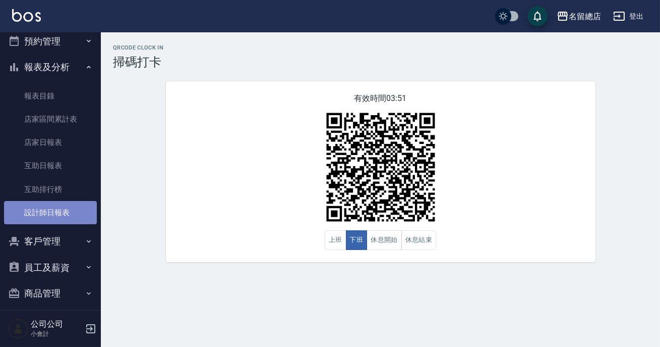
click at [68, 219] on link "設計師日報表" at bounding box center [50, 212] width 93 height 23
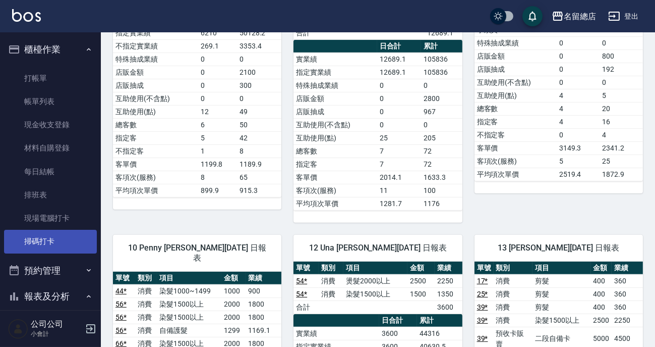
click at [18, 242] on link "掃碼打卡" at bounding box center [50, 241] width 93 height 23
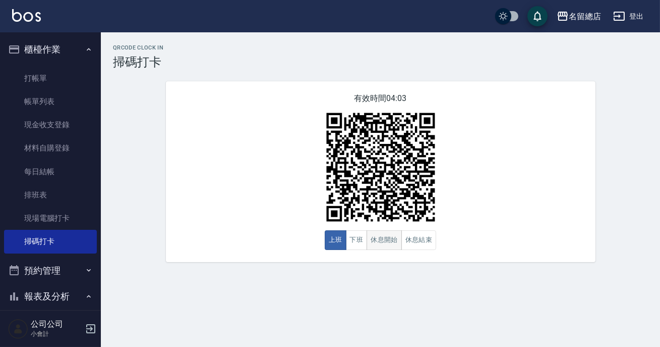
click at [368, 239] on button "休息開始" at bounding box center [384, 240] width 35 height 20
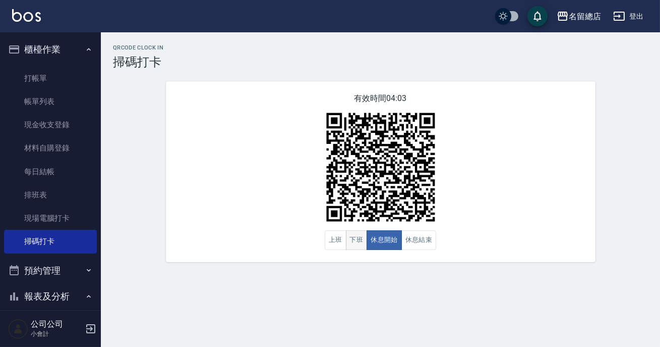
click at [358, 235] on button "下班" at bounding box center [357, 240] width 22 height 20
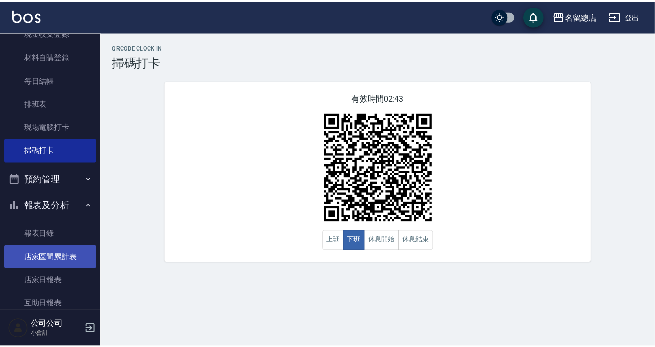
scroll to position [183, 0]
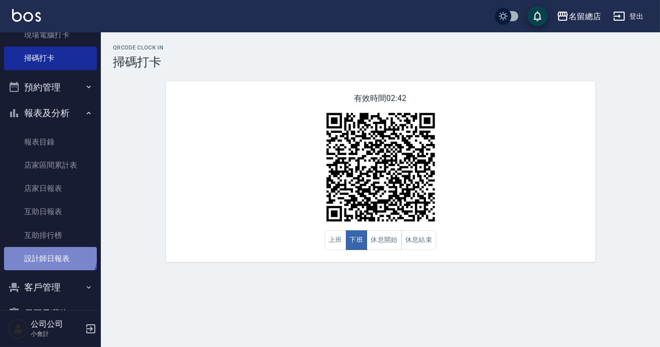
click at [49, 251] on link "設計師日報表" at bounding box center [50, 258] width 93 height 23
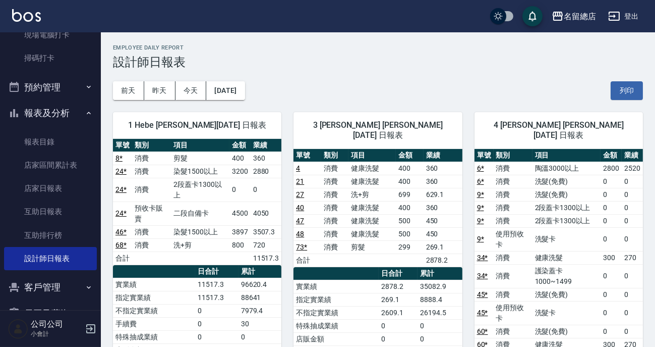
click at [473, 68] on h3 "設計師日報表" at bounding box center [378, 62] width 530 height 14
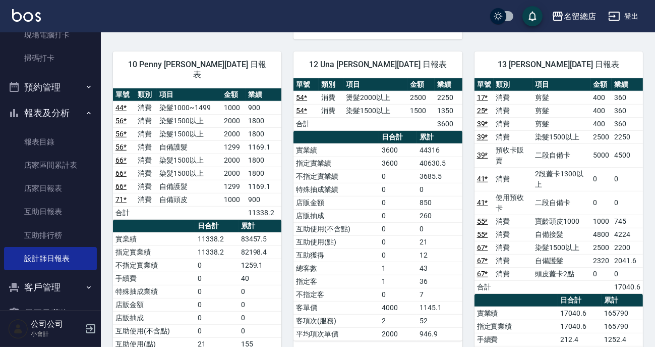
scroll to position [137, 0]
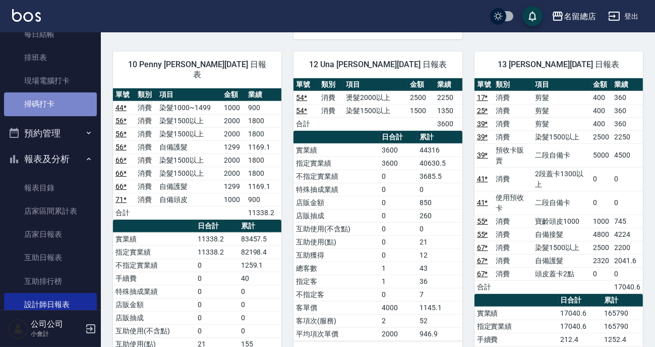
click at [53, 98] on link "掃碼打卡" at bounding box center [50, 103] width 93 height 23
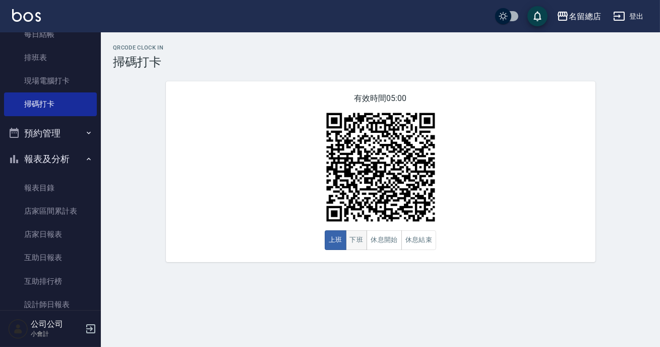
click at [355, 245] on button "下班" at bounding box center [357, 240] width 22 height 20
